Goal: Task Accomplishment & Management: Use online tool/utility

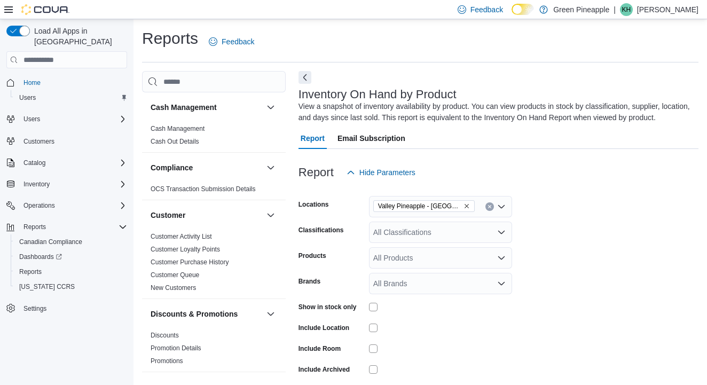
scroll to position [0, 785]
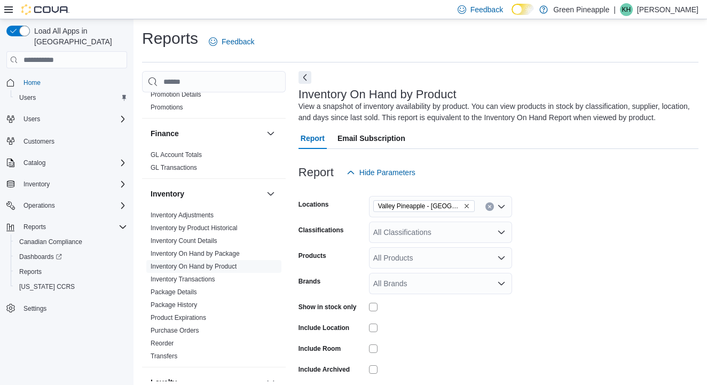
click at [500, 229] on icon "Open list of options" at bounding box center [501, 232] width 9 height 9
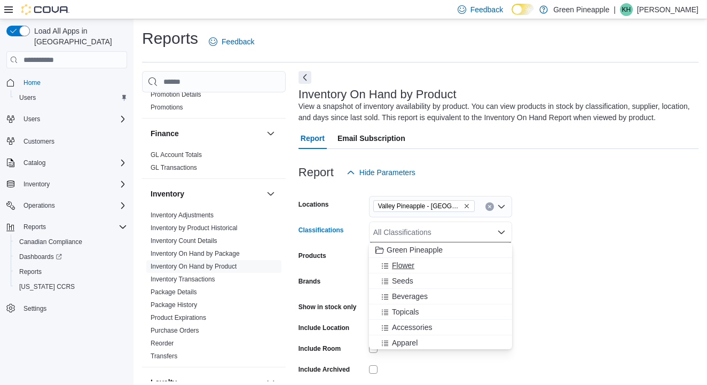
click at [455, 267] on div "Flower" at bounding box center [441, 265] width 130 height 11
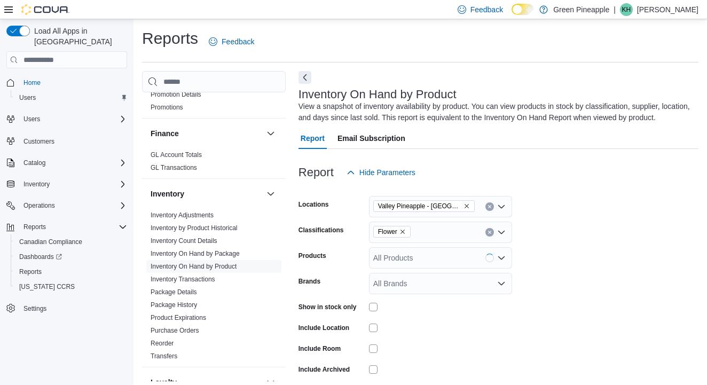
click at [578, 212] on form "Locations Valley Pineapple - Fruitvale Classifications Flower Products All Prod…" at bounding box center [499, 295] width 400 height 224
click at [488, 231] on icon "Clear input" at bounding box center [490, 232] width 4 height 4
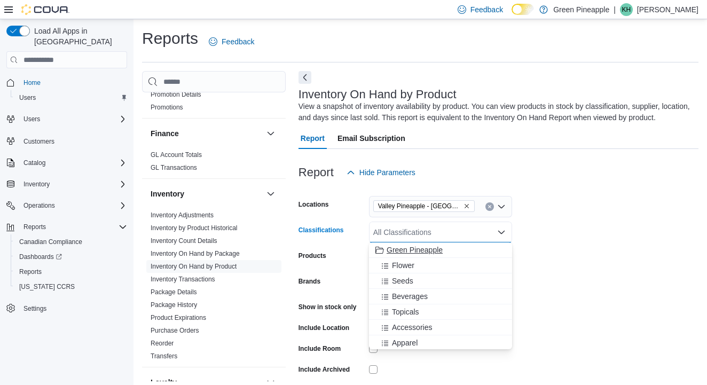
click at [433, 249] on span "Green Pineapple" at bounding box center [415, 250] width 56 height 11
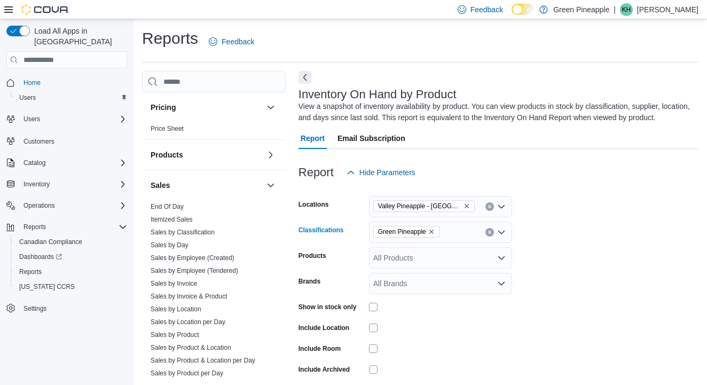
scroll to position [640, 0]
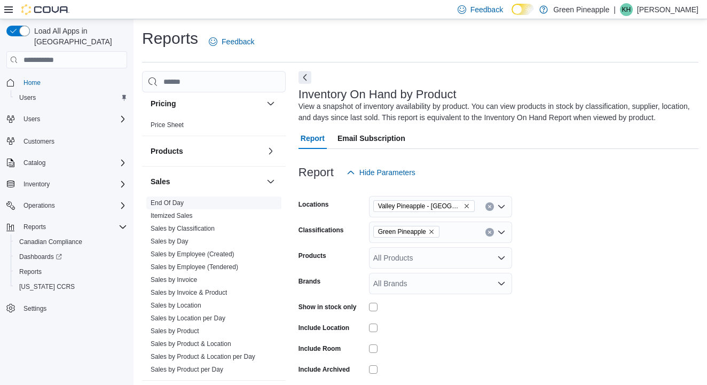
click at [180, 202] on link "End Of Day" at bounding box center [167, 202] width 33 height 7
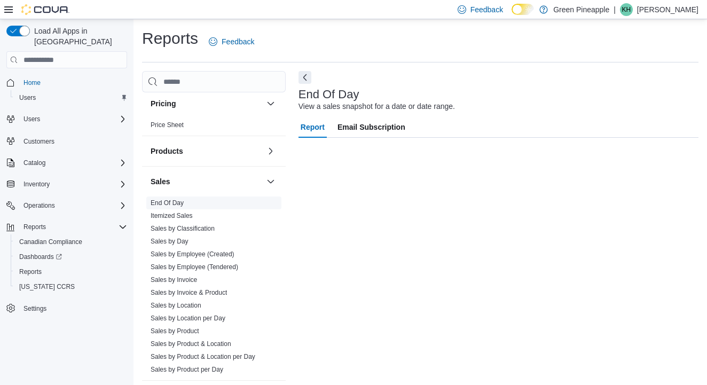
scroll to position [24, 0]
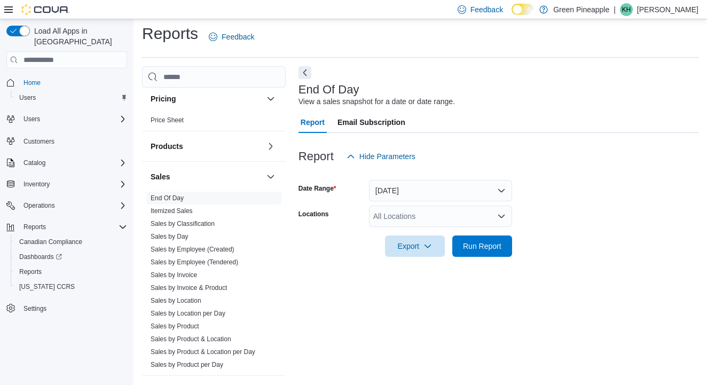
click at [464, 206] on div "All Locations" at bounding box center [440, 216] width 143 height 21
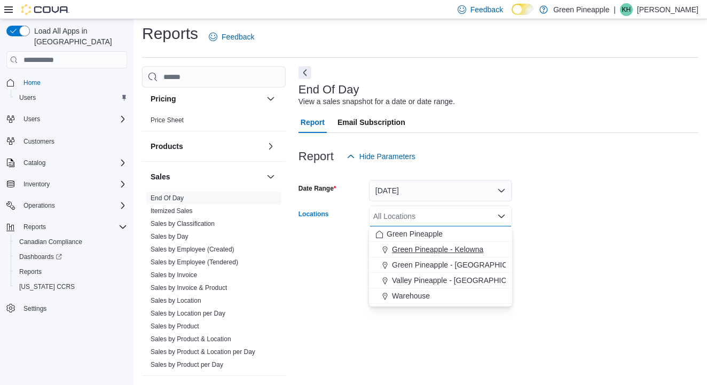
click at [461, 244] on span "Green Pineapple - Kelowna" at bounding box center [437, 249] width 91 height 11
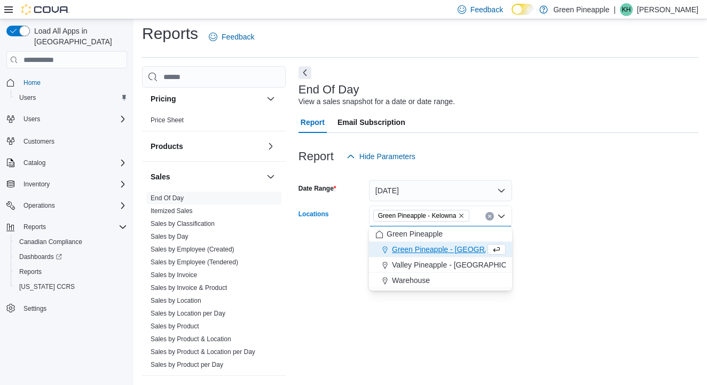
click at [559, 225] on form "Date Range [DATE] Locations Green [GEOGRAPHIC_DATA] - [GEOGRAPHIC_DATA] Combo b…" at bounding box center [499, 212] width 400 height 90
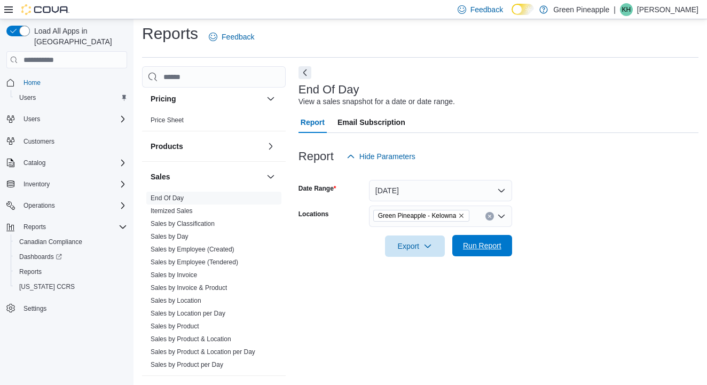
click at [493, 240] on span "Run Report" at bounding box center [482, 245] width 38 height 11
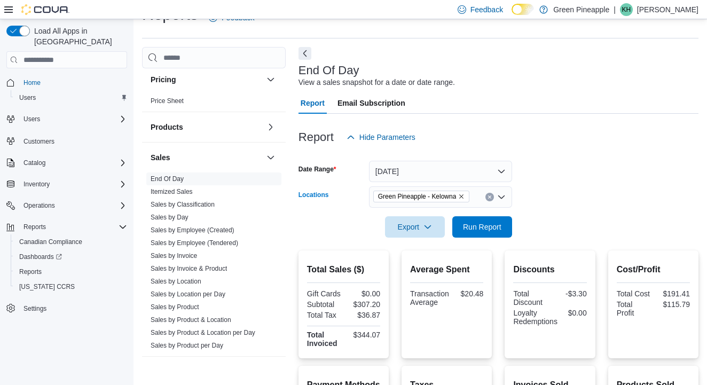
click at [464, 196] on icon "Remove Green Pineapple - Kelowna from selection in this group" at bounding box center [462, 196] width 4 height 4
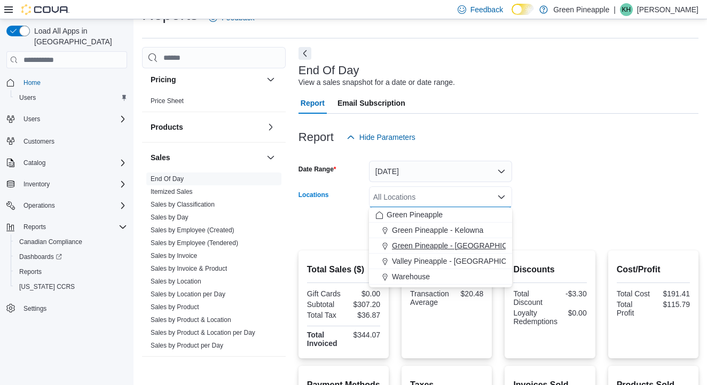
click at [458, 247] on span "Green Pineapple - [GEOGRAPHIC_DATA]" at bounding box center [462, 245] width 140 height 11
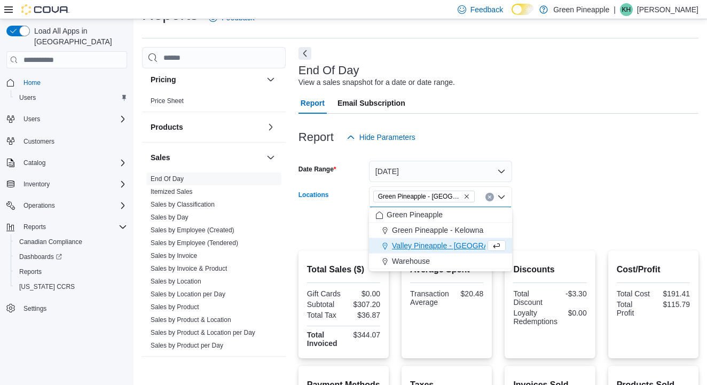
drag, startPoint x: 620, startPoint y: 212, endPoint x: 596, endPoint y: 216, distance: 24.9
click at [620, 212] on div at bounding box center [499, 212] width 400 height 9
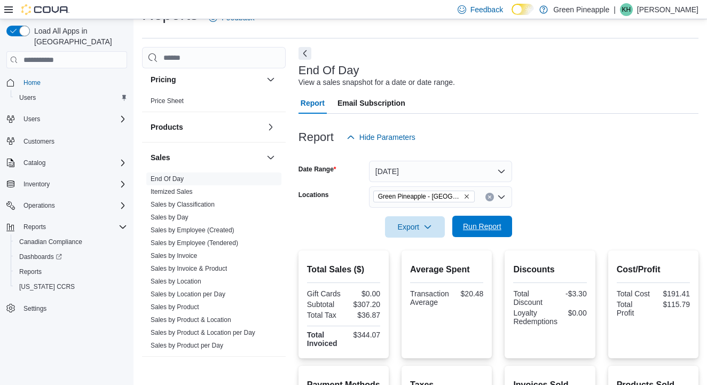
click at [490, 226] on span "Run Report" at bounding box center [482, 226] width 38 height 11
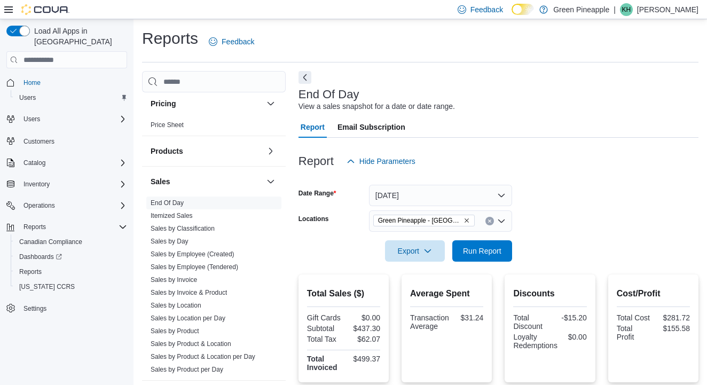
click at [464, 221] on button "Remove Green Pineapple - Warfield from selection in this group" at bounding box center [467, 220] width 6 height 6
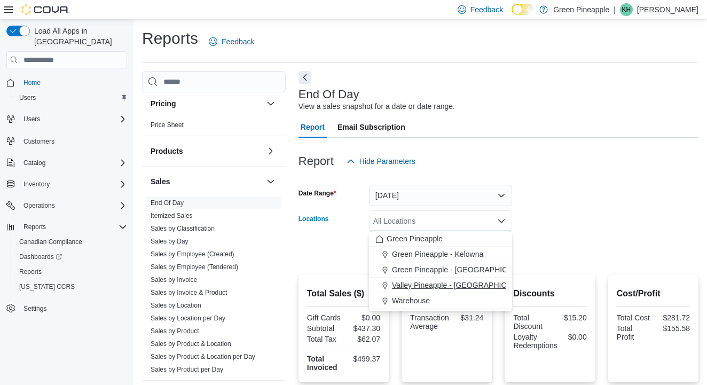
click at [465, 283] on span "Valley Pineapple - [GEOGRAPHIC_DATA]" at bounding box center [461, 285] width 139 height 11
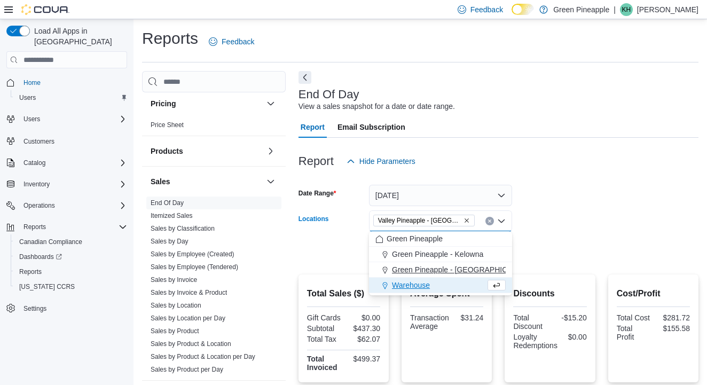
click at [495, 262] on button "Green Pineapple - [GEOGRAPHIC_DATA]" at bounding box center [440, 269] width 143 height 15
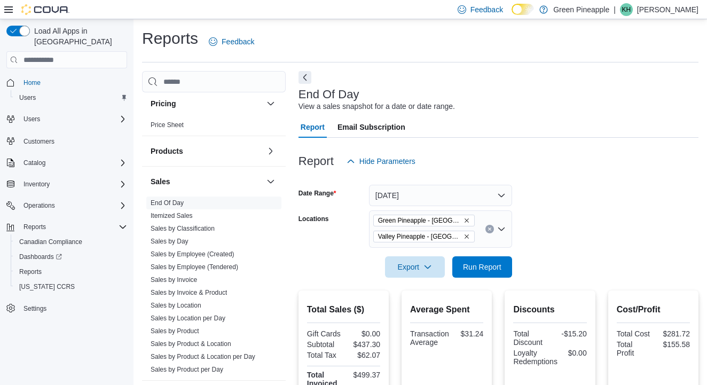
click at [601, 205] on form "Date Range [DATE] Locations Green [GEOGRAPHIC_DATA] - [PERSON_NAME][GEOGRAPHIC_…" at bounding box center [499, 225] width 400 height 106
click at [466, 238] on icon "Remove Valley Pineapple - Fruitvale from selection in this group" at bounding box center [467, 236] width 6 height 6
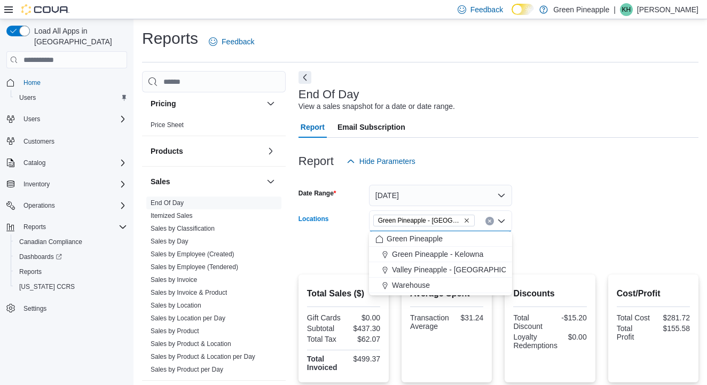
drag, startPoint x: 597, startPoint y: 212, endPoint x: 581, endPoint y: 216, distance: 17.2
click at [597, 212] on form "Date Range [DATE] Locations Green [GEOGRAPHIC_DATA] - [GEOGRAPHIC_DATA] Combo b…" at bounding box center [499, 217] width 400 height 90
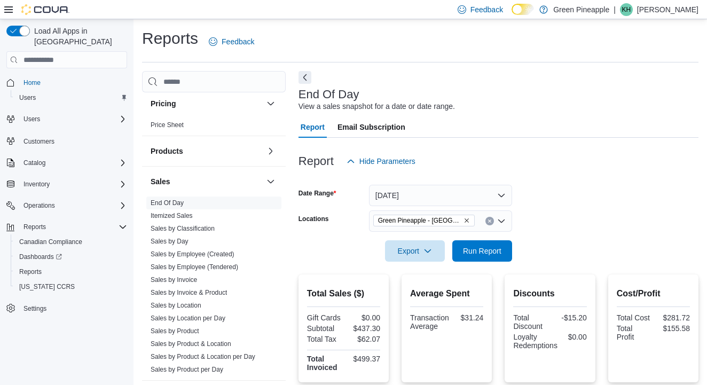
click at [573, 226] on form "Date Range [DATE] Locations Green Pineapple - [GEOGRAPHIC_DATA] Export Run Repo…" at bounding box center [499, 217] width 400 height 90
click at [512, 241] on div "Export Run Report" at bounding box center [406, 250] width 214 height 21
click at [495, 243] on span "Run Report" at bounding box center [482, 250] width 47 height 21
click at [470, 222] on icon "Remove Green Pineapple - Warfield from selection in this group" at bounding box center [467, 220] width 6 height 6
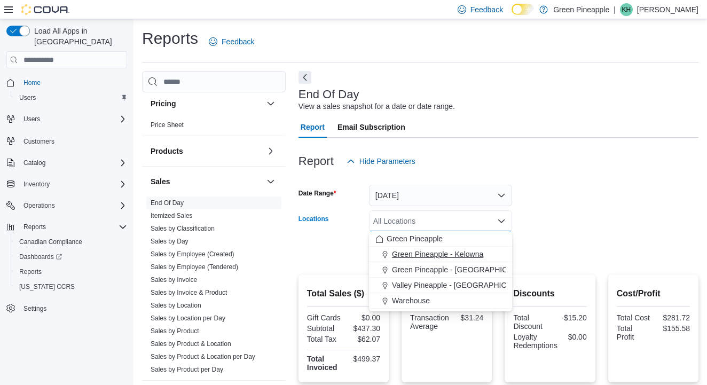
click at [472, 255] on span "Green Pineapple - Kelowna" at bounding box center [437, 254] width 91 height 11
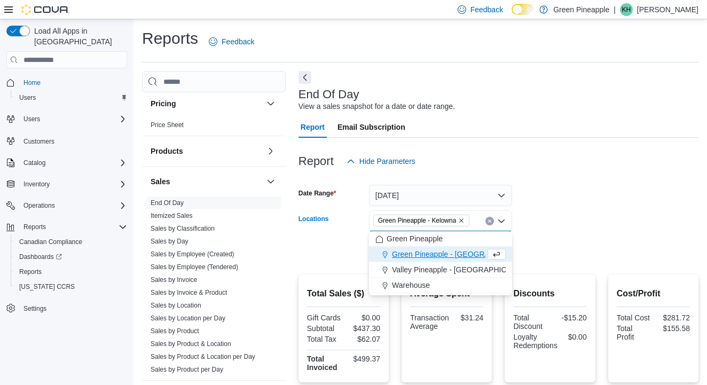
drag, startPoint x: 573, startPoint y: 210, endPoint x: 552, endPoint y: 222, distance: 23.9
click at [573, 210] on form "Date Range [DATE] Locations Green [GEOGRAPHIC_DATA] - [GEOGRAPHIC_DATA] Combo b…" at bounding box center [499, 217] width 400 height 90
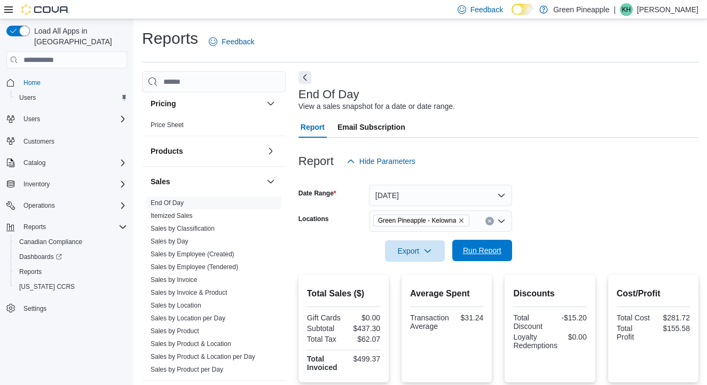
click at [494, 251] on span "Run Report" at bounding box center [482, 250] width 38 height 11
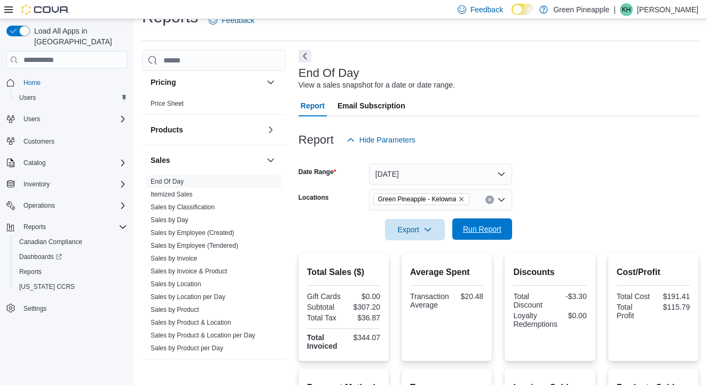
scroll to position [20, 0]
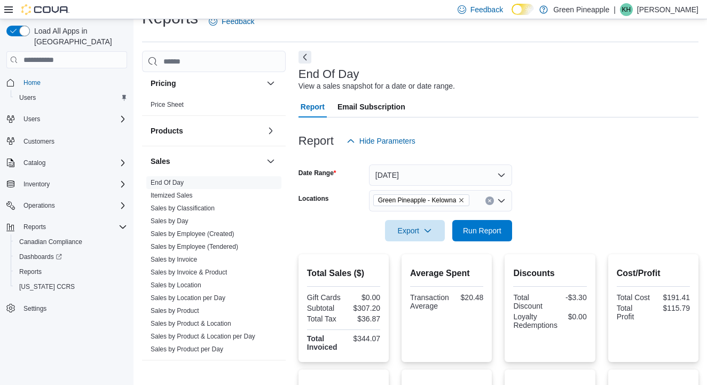
click at [470, 200] on span "Green Pineapple - Kelowna" at bounding box center [421, 200] width 97 height 12
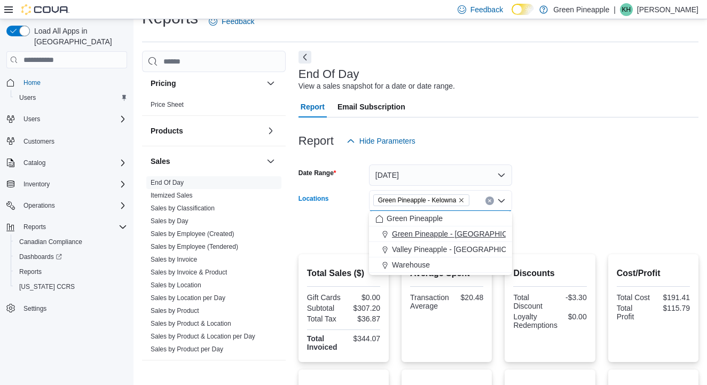
click at [470, 232] on span "Green Pineapple - [GEOGRAPHIC_DATA]" at bounding box center [462, 234] width 140 height 11
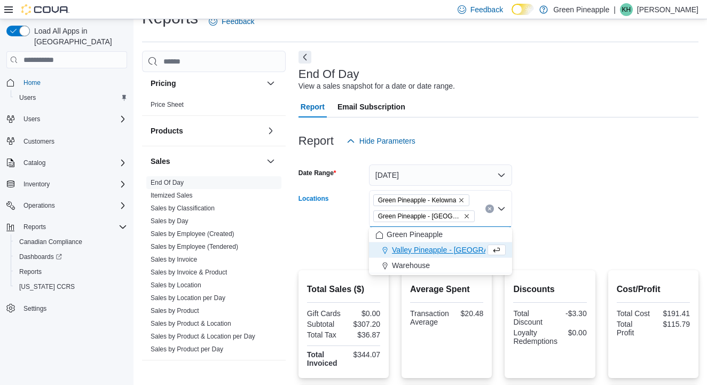
click at [465, 198] on icon "Remove Green Pineapple - Kelowna from selection in this group" at bounding box center [461, 200] width 6 height 6
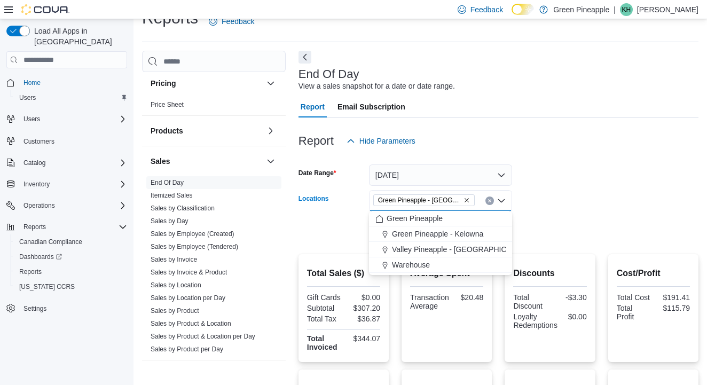
click at [528, 197] on form "Date Range [DATE] Locations Green [GEOGRAPHIC_DATA] - [GEOGRAPHIC_DATA] Combo b…" at bounding box center [499, 197] width 400 height 90
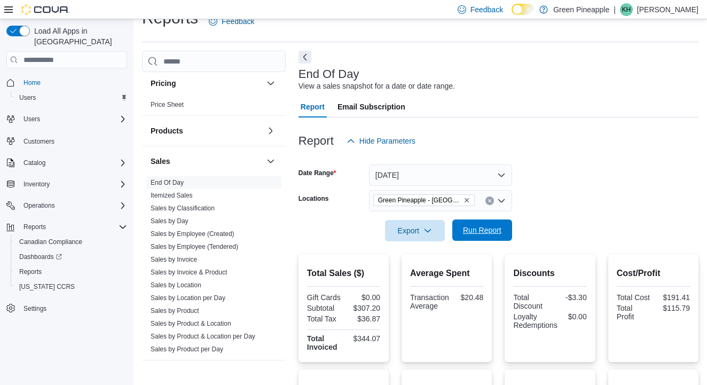
click at [491, 237] on span "Run Report" at bounding box center [482, 230] width 47 height 21
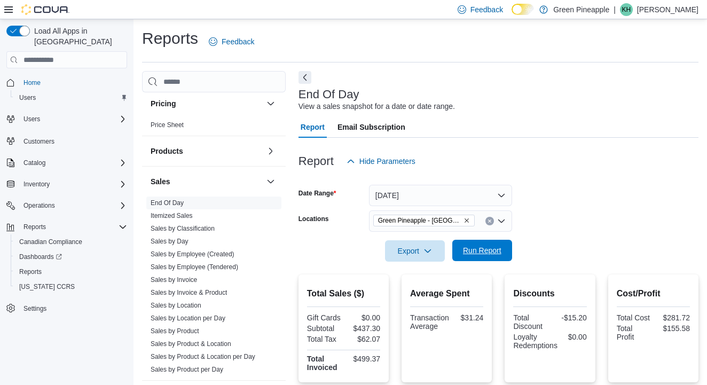
click at [476, 255] on span "Run Report" at bounding box center [482, 250] width 38 height 11
click at [465, 220] on icon "Remove Green Pineapple - Warfield from selection in this group" at bounding box center [467, 220] width 6 height 6
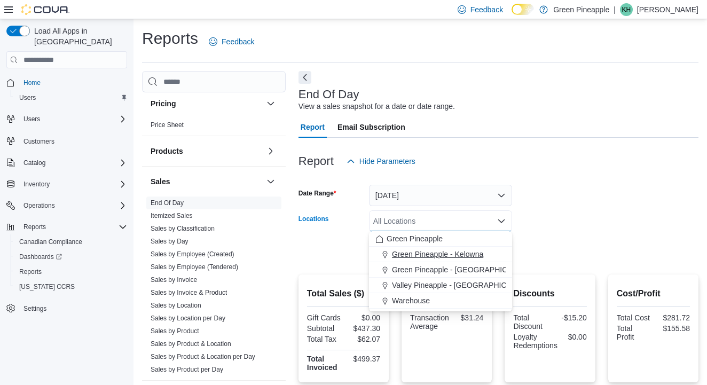
click at [465, 252] on span "Green Pineapple - Kelowna" at bounding box center [437, 254] width 91 height 11
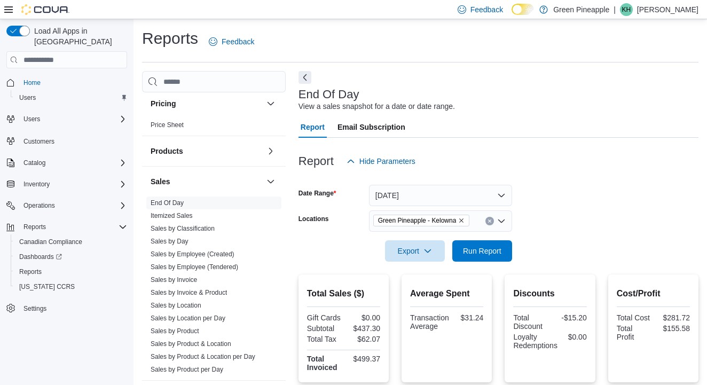
click at [535, 235] on div at bounding box center [499, 236] width 400 height 9
click at [489, 239] on div at bounding box center [499, 236] width 400 height 9
click at [488, 249] on span "Run Report" at bounding box center [482, 250] width 38 height 11
click at [476, 250] on span "Run Report" at bounding box center [482, 250] width 38 height 11
click at [465, 217] on icon "Remove Green Pineapple - Kelowna from selection in this group" at bounding box center [461, 220] width 6 height 6
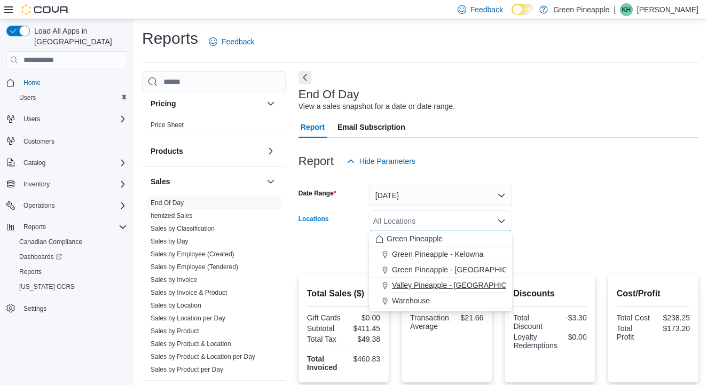
click at [474, 286] on span "Valley Pineapple - [GEOGRAPHIC_DATA]" at bounding box center [461, 285] width 139 height 11
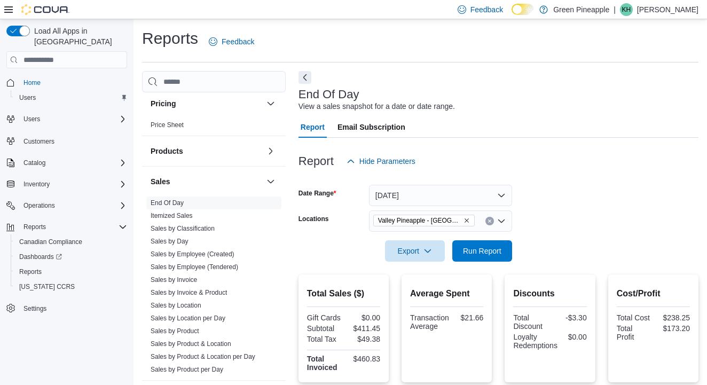
click at [554, 245] on form "Date Range [DATE] Locations Valley [GEOGRAPHIC_DATA] - [GEOGRAPHIC_DATA] Export…" at bounding box center [499, 217] width 400 height 90
click at [489, 257] on span "Run Report" at bounding box center [482, 250] width 47 height 21
click at [468, 218] on icon "Remove Valley Pineapple - Fruitvale from selection in this group" at bounding box center [467, 220] width 6 height 6
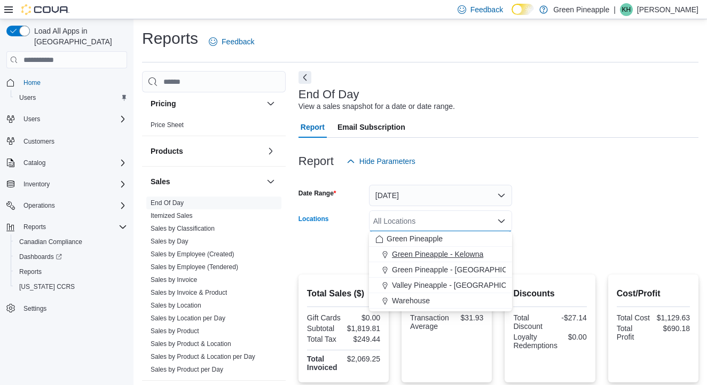
click at [474, 258] on span "Green Pineapple - Kelowna" at bounding box center [437, 254] width 91 height 11
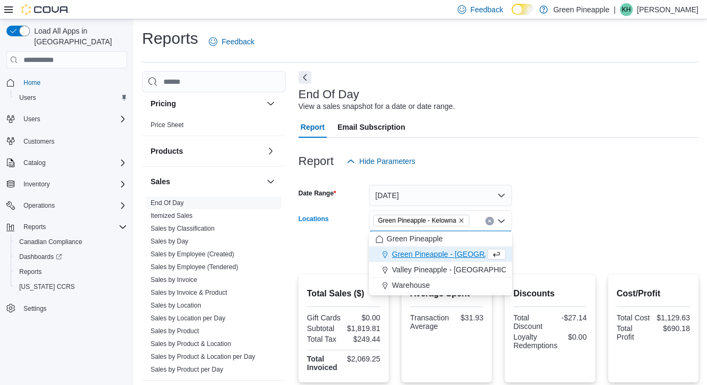
click at [542, 243] on form "Date Range [DATE] Locations Green [GEOGRAPHIC_DATA] - [GEOGRAPHIC_DATA] Combo b…" at bounding box center [499, 217] width 400 height 90
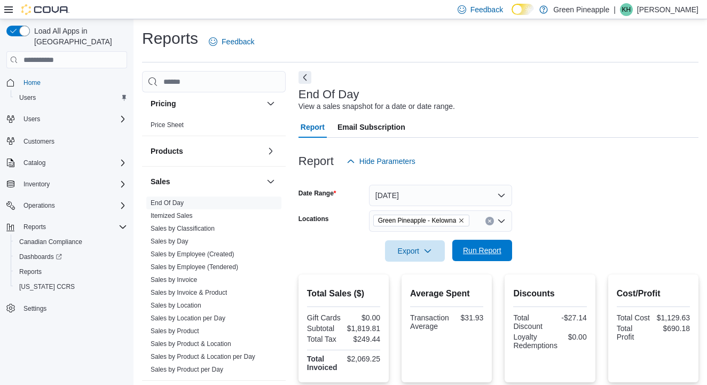
click at [501, 249] on span "Run Report" at bounding box center [482, 250] width 38 height 11
click at [474, 253] on span "Run Report" at bounding box center [482, 250] width 38 height 11
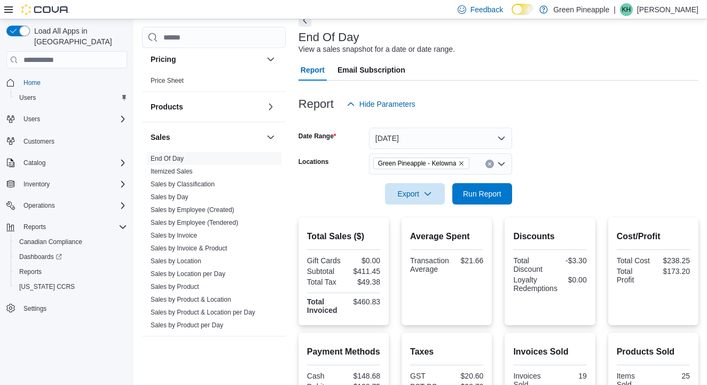
scroll to position [90, 0]
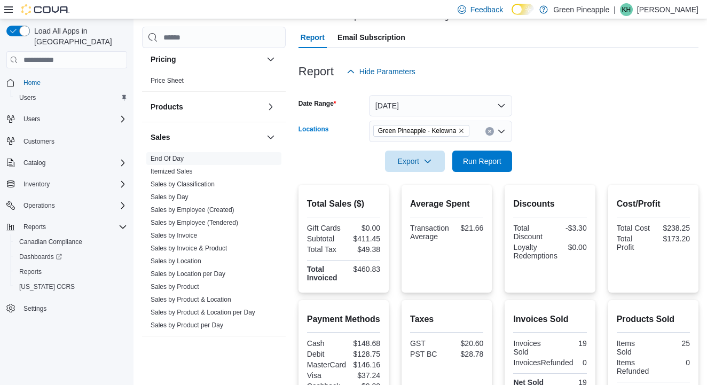
click at [465, 130] on icon "Remove Green Pineapple - Kelowna from selection in this group" at bounding box center [461, 131] width 6 height 6
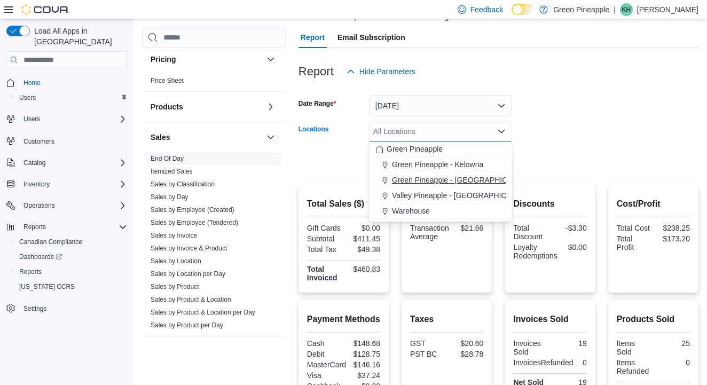
click at [474, 179] on span "Green Pineapple - [GEOGRAPHIC_DATA]" at bounding box center [462, 180] width 140 height 11
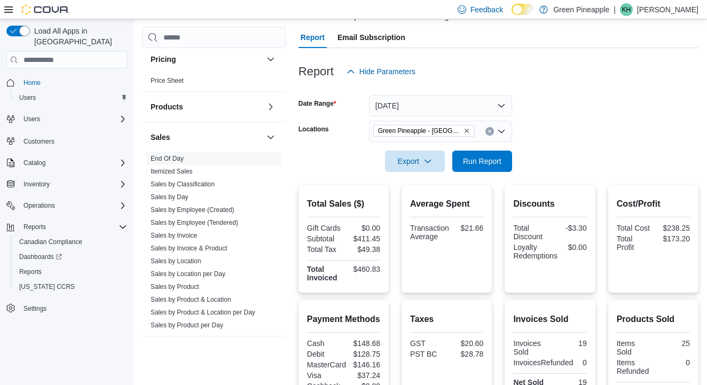
click at [549, 167] on form "Date Range [DATE] Locations Green Pineapple - [GEOGRAPHIC_DATA] Export Run Repo…" at bounding box center [499, 127] width 400 height 90
click at [492, 165] on span "Run Report" at bounding box center [482, 160] width 38 height 11
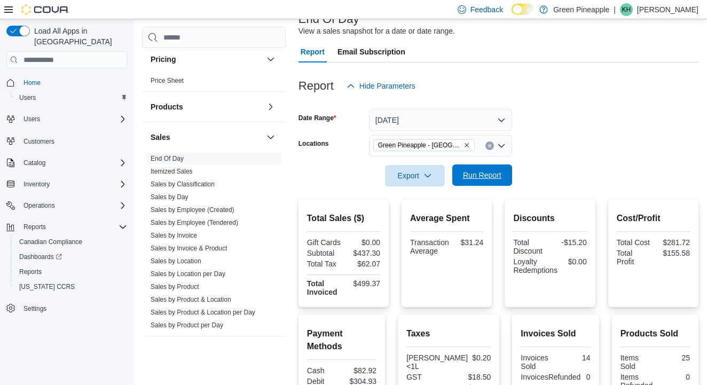
scroll to position [45, 0]
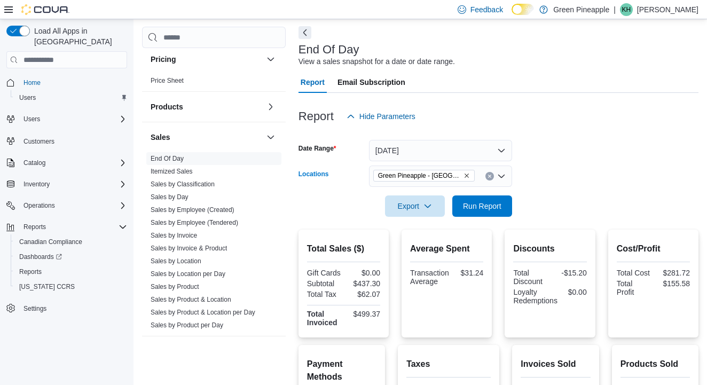
click at [468, 175] on icon "Remove Green Pineapple - Warfield from selection in this group" at bounding box center [467, 176] width 6 height 6
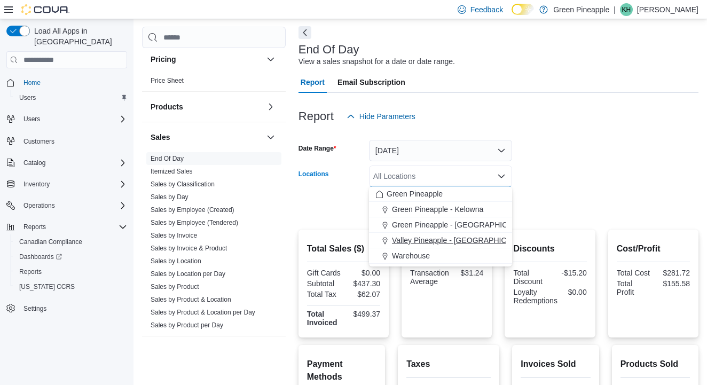
click at [480, 245] on span "Valley Pineapple - [GEOGRAPHIC_DATA]" at bounding box center [461, 240] width 139 height 11
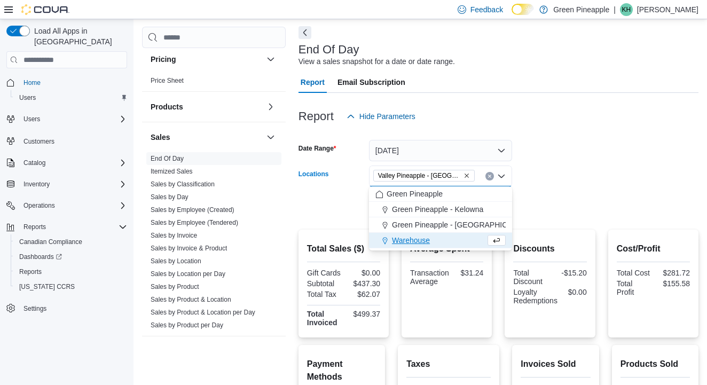
click at [567, 190] on div at bounding box center [499, 191] width 400 height 9
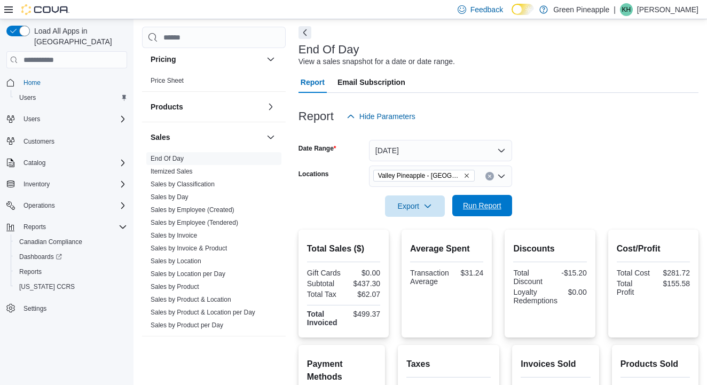
click at [485, 205] on span "Run Report" at bounding box center [482, 205] width 38 height 11
